Goal: Task Accomplishment & Management: Use online tool/utility

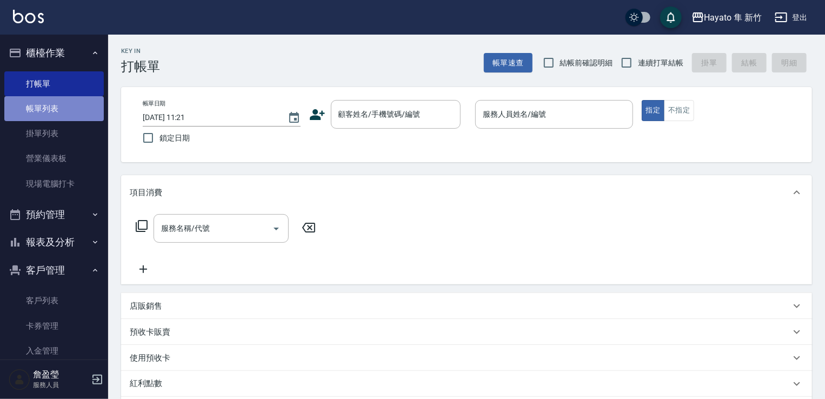
click at [84, 98] on link "帳單列表" at bounding box center [53, 108] width 99 height 25
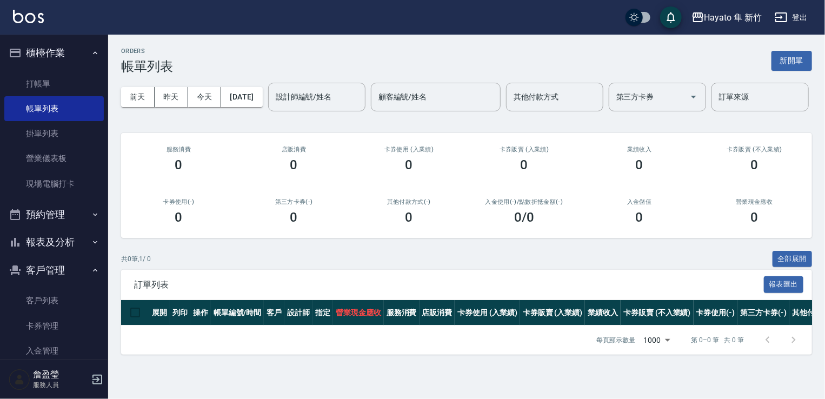
scroll to position [11, 0]
click at [49, 97] on link "帳單列表" at bounding box center [53, 108] width 99 height 25
click at [54, 85] on link "打帳單" at bounding box center [53, 83] width 99 height 25
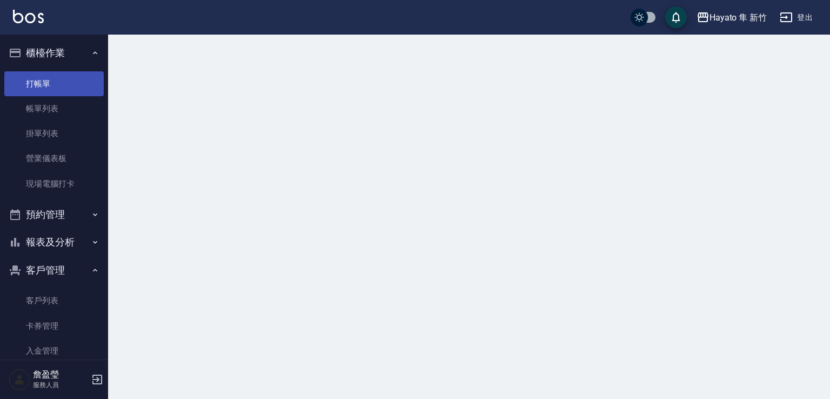
click at [54, 85] on link "打帳單" at bounding box center [53, 83] width 99 height 25
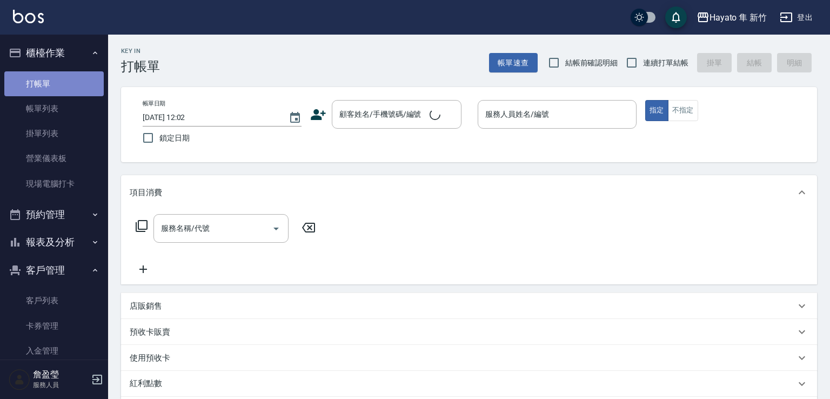
click at [54, 85] on link "打帳單" at bounding box center [53, 83] width 99 height 25
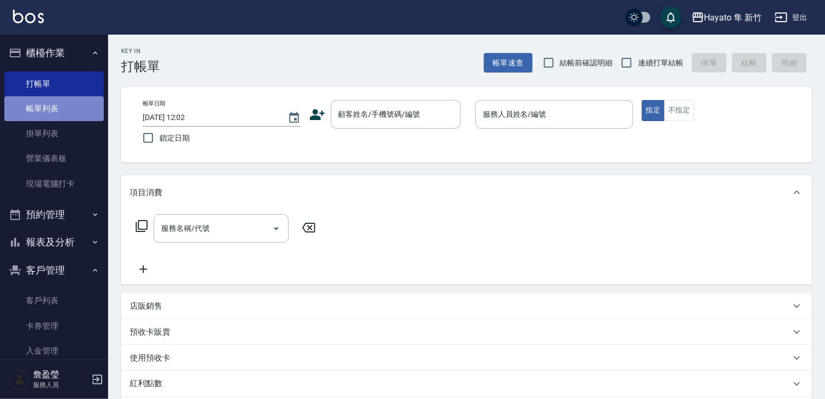
click at [62, 119] on link "帳單列表" at bounding box center [53, 108] width 99 height 25
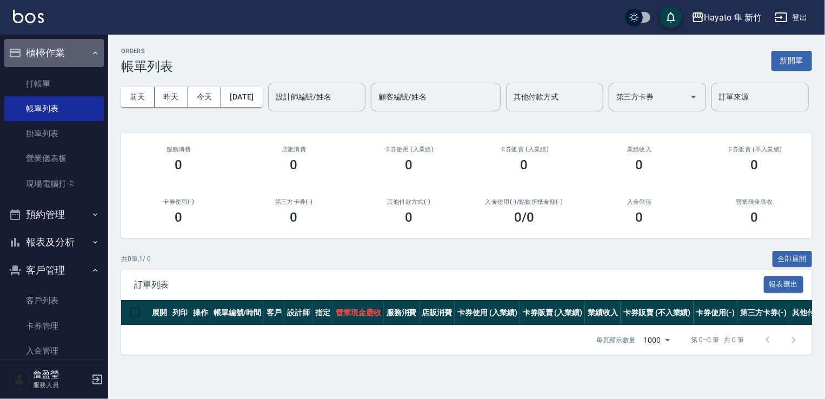
click at [65, 57] on button "櫃檯作業" at bounding box center [53, 53] width 99 height 28
